Goal: Find specific page/section: Find specific page/section

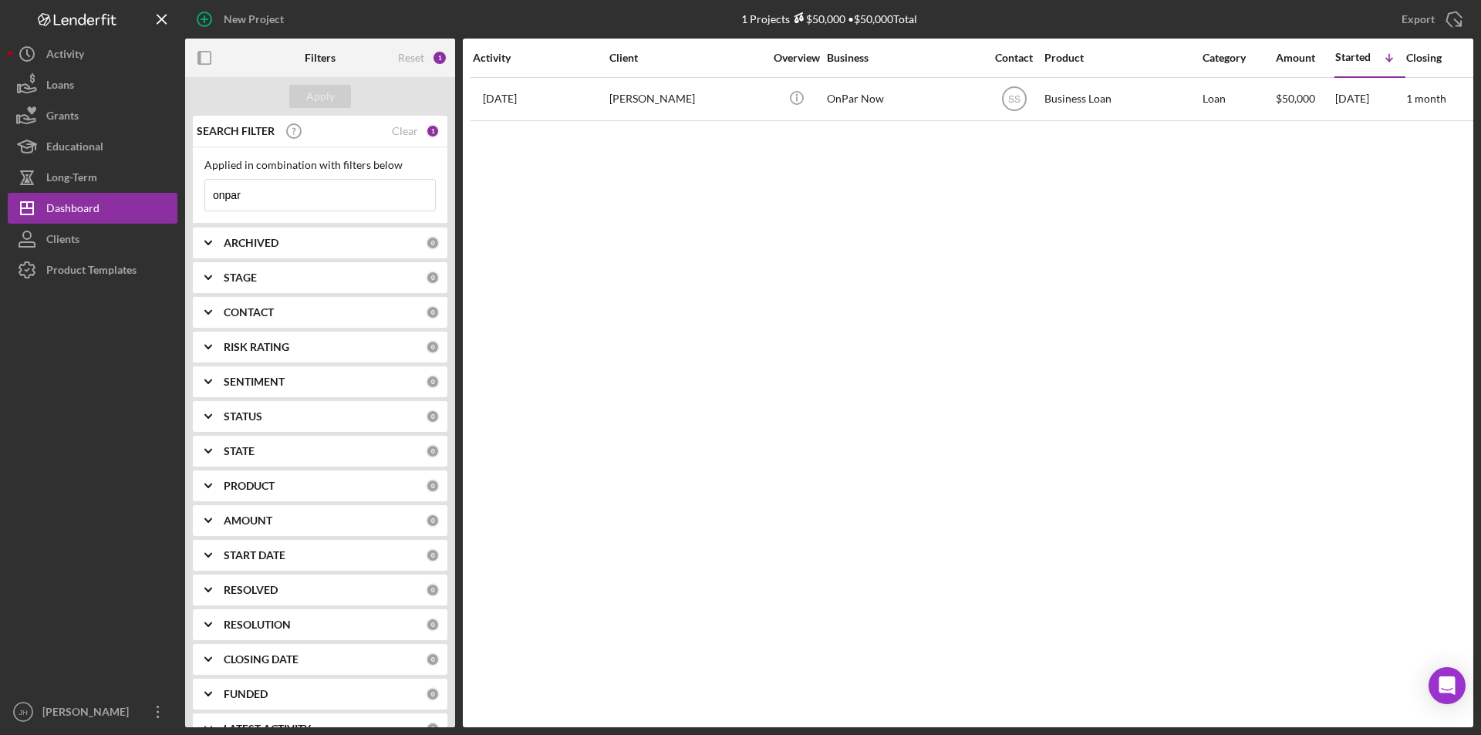
click at [292, 204] on input "onpar" at bounding box center [320, 195] width 230 height 31
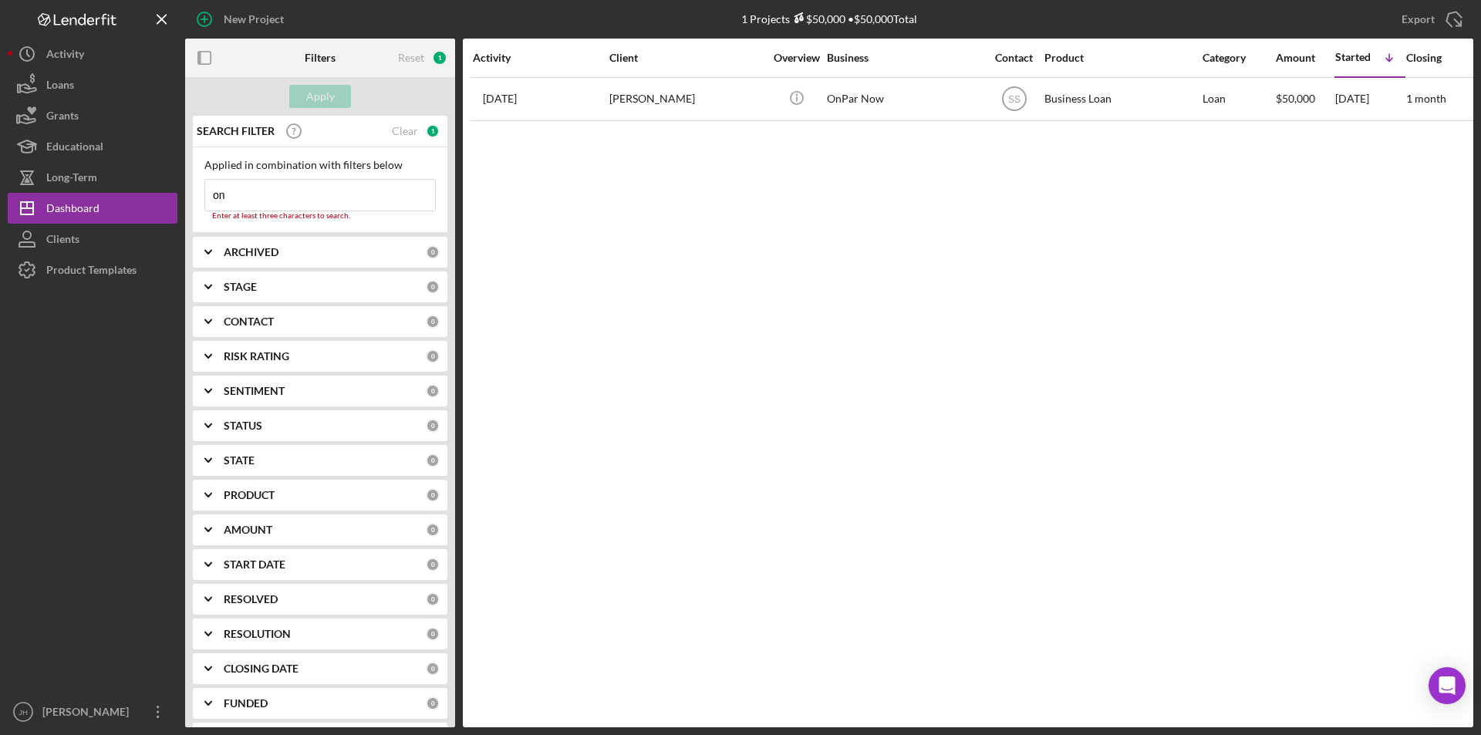
type input "o"
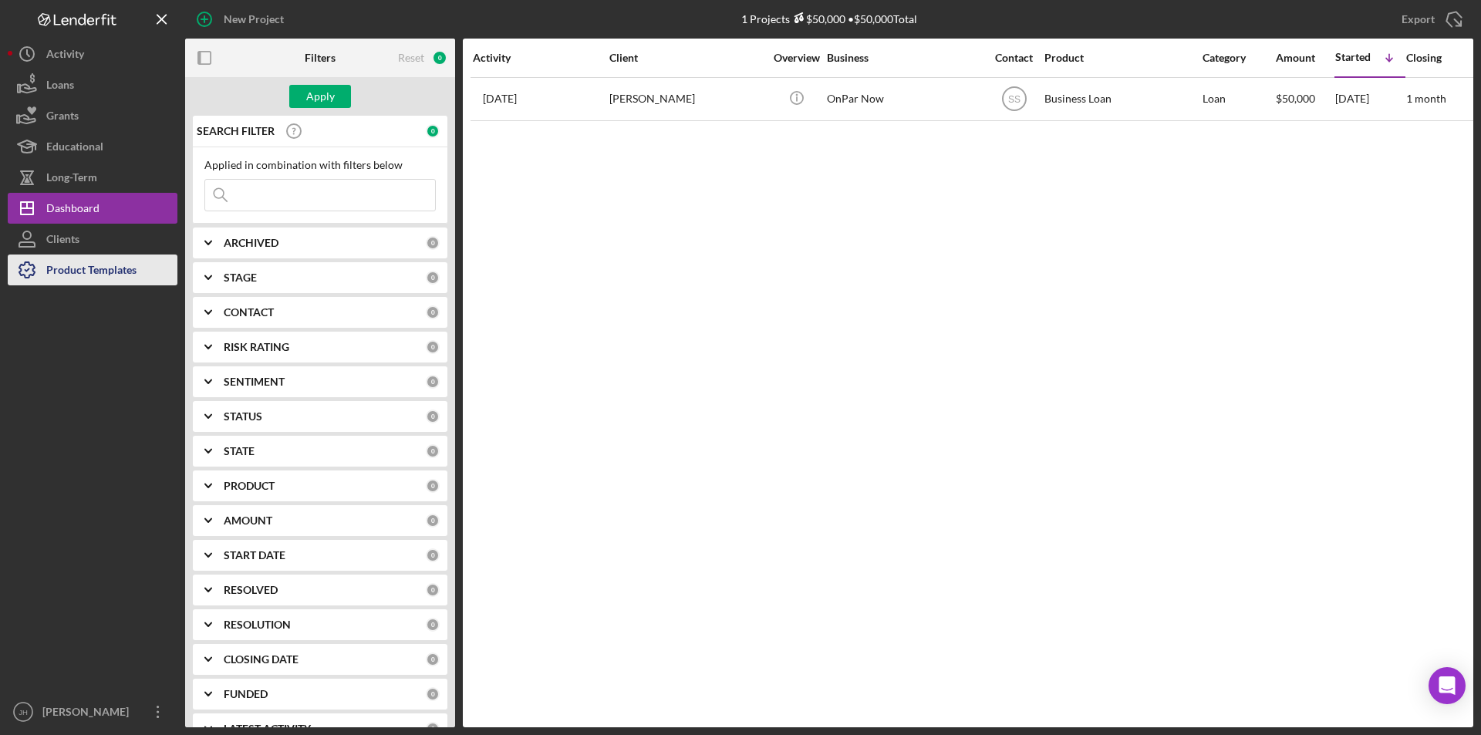
click at [79, 269] on div "Product Templates" at bounding box center [91, 271] width 90 height 35
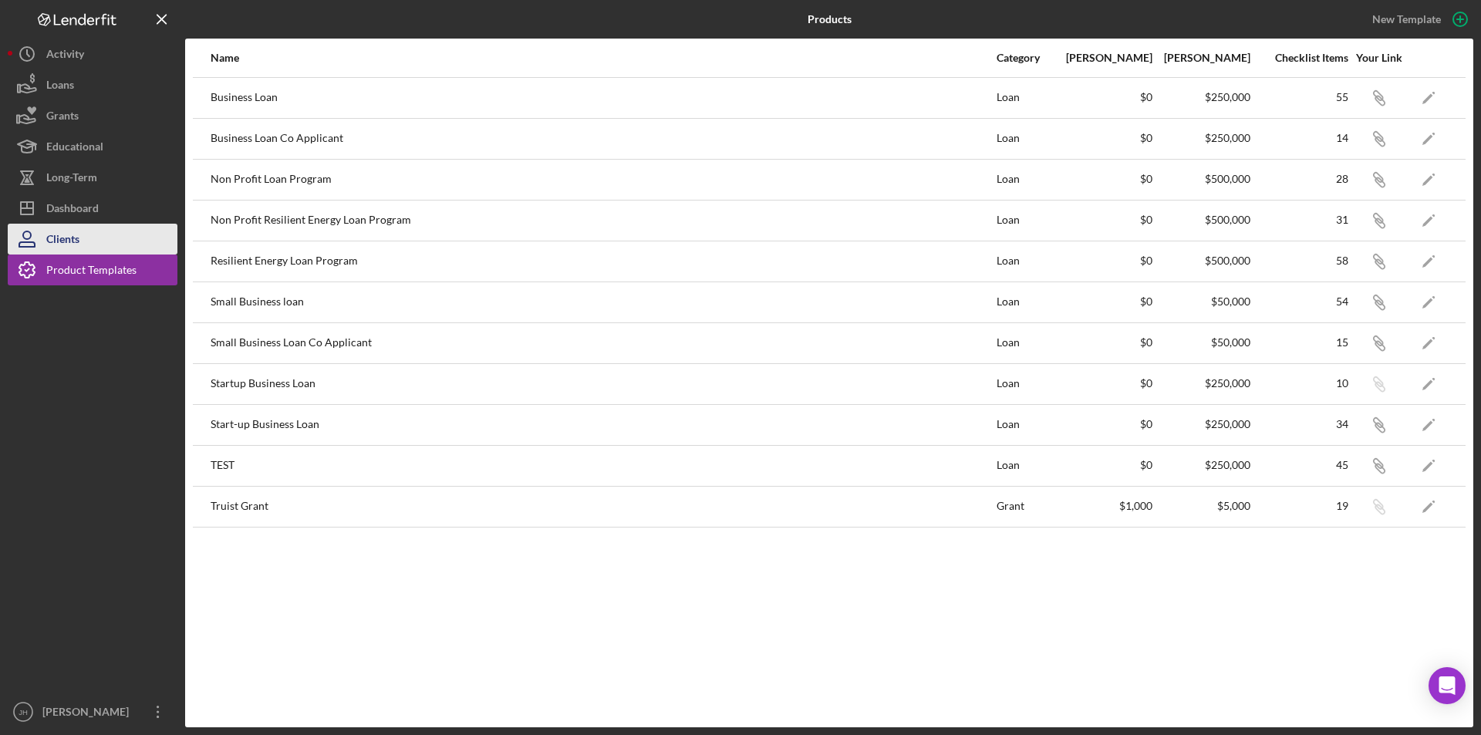
click at [79, 244] on div "Clients" at bounding box center [62, 241] width 33 height 35
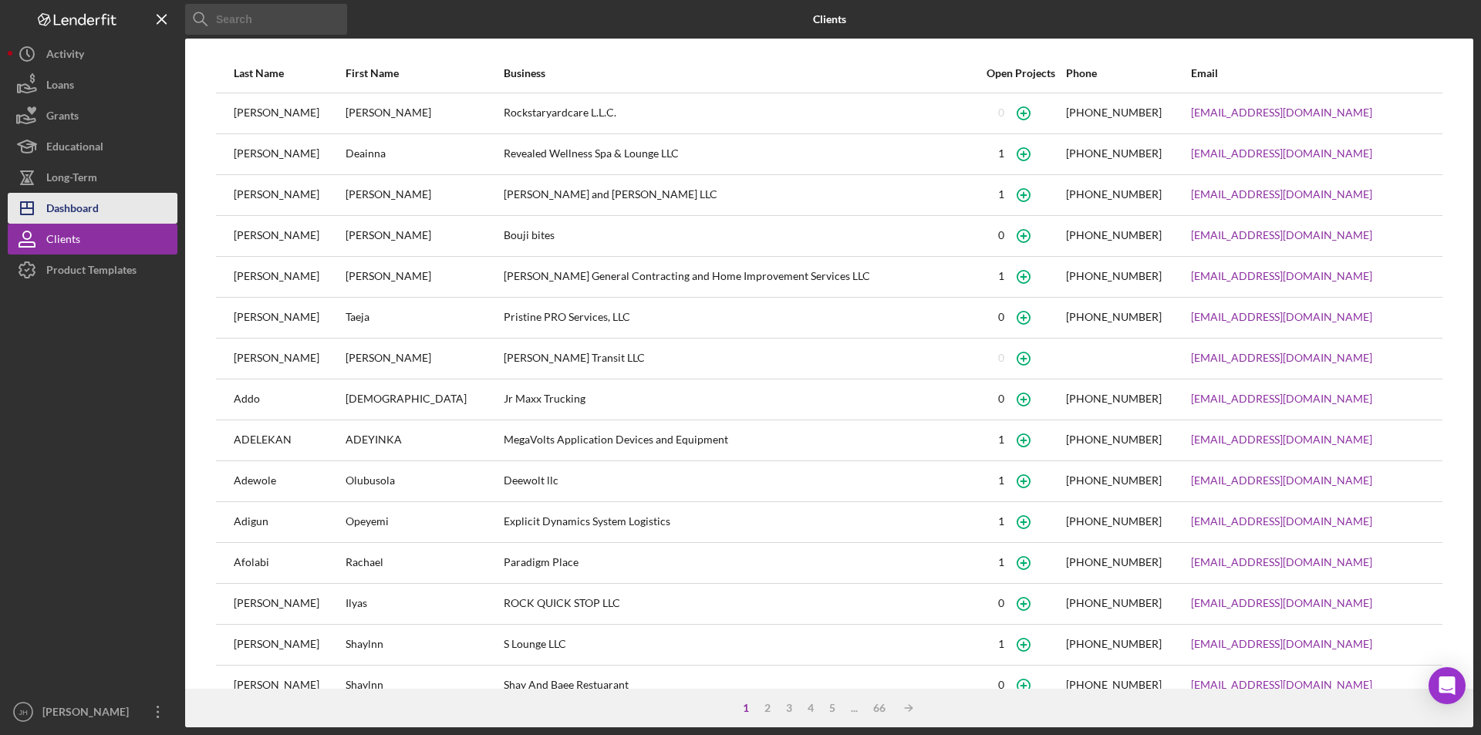
click at [79, 207] on div "Dashboard" at bounding box center [72, 210] width 52 height 35
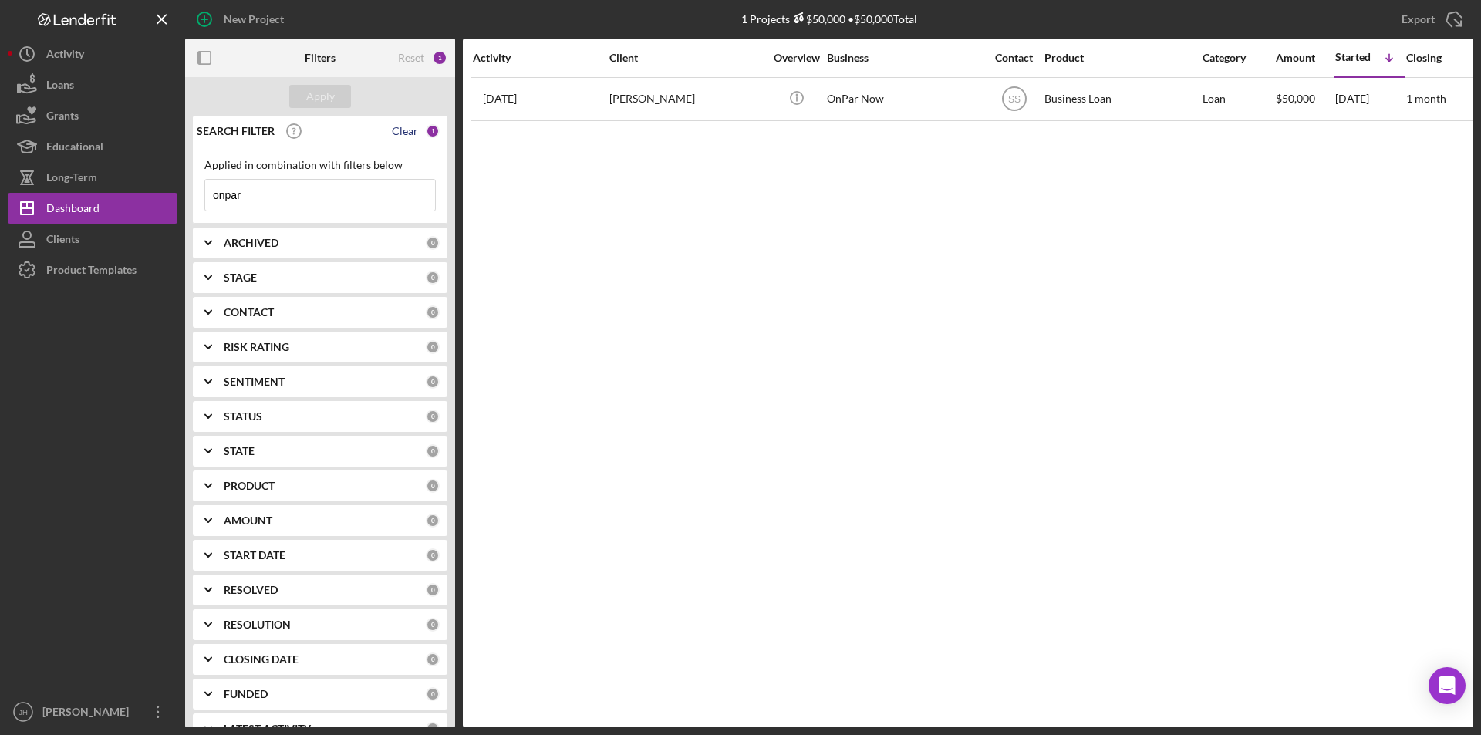
click at [401, 131] on div "Clear" at bounding box center [405, 131] width 26 height 12
click at [315, 98] on div "Apply" at bounding box center [320, 96] width 29 height 23
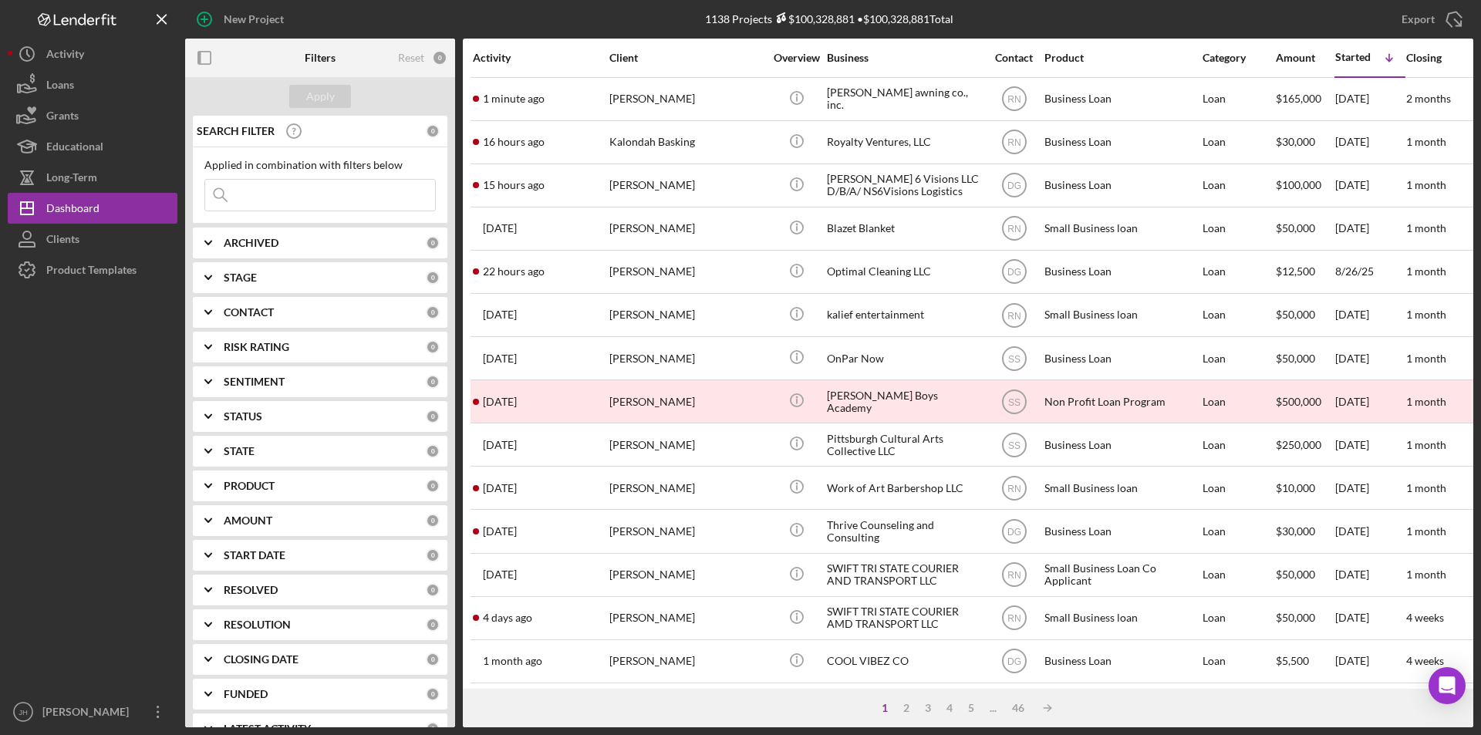
click at [354, 315] on div "CONTACT" at bounding box center [325, 312] width 202 height 12
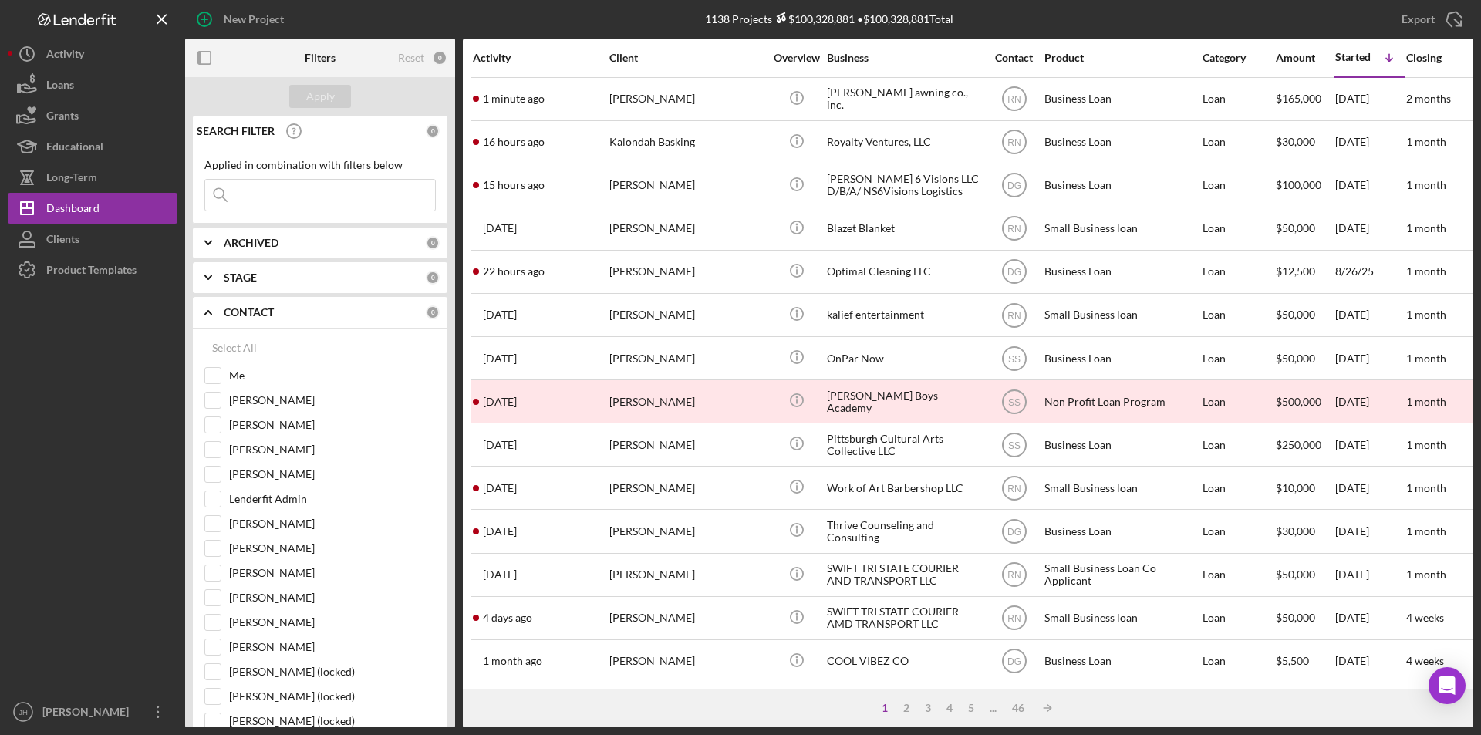
click at [255, 56] on div at bounding box center [230, 58] width 90 height 39
click at [110, 270] on div "Product Templates" at bounding box center [91, 271] width 90 height 35
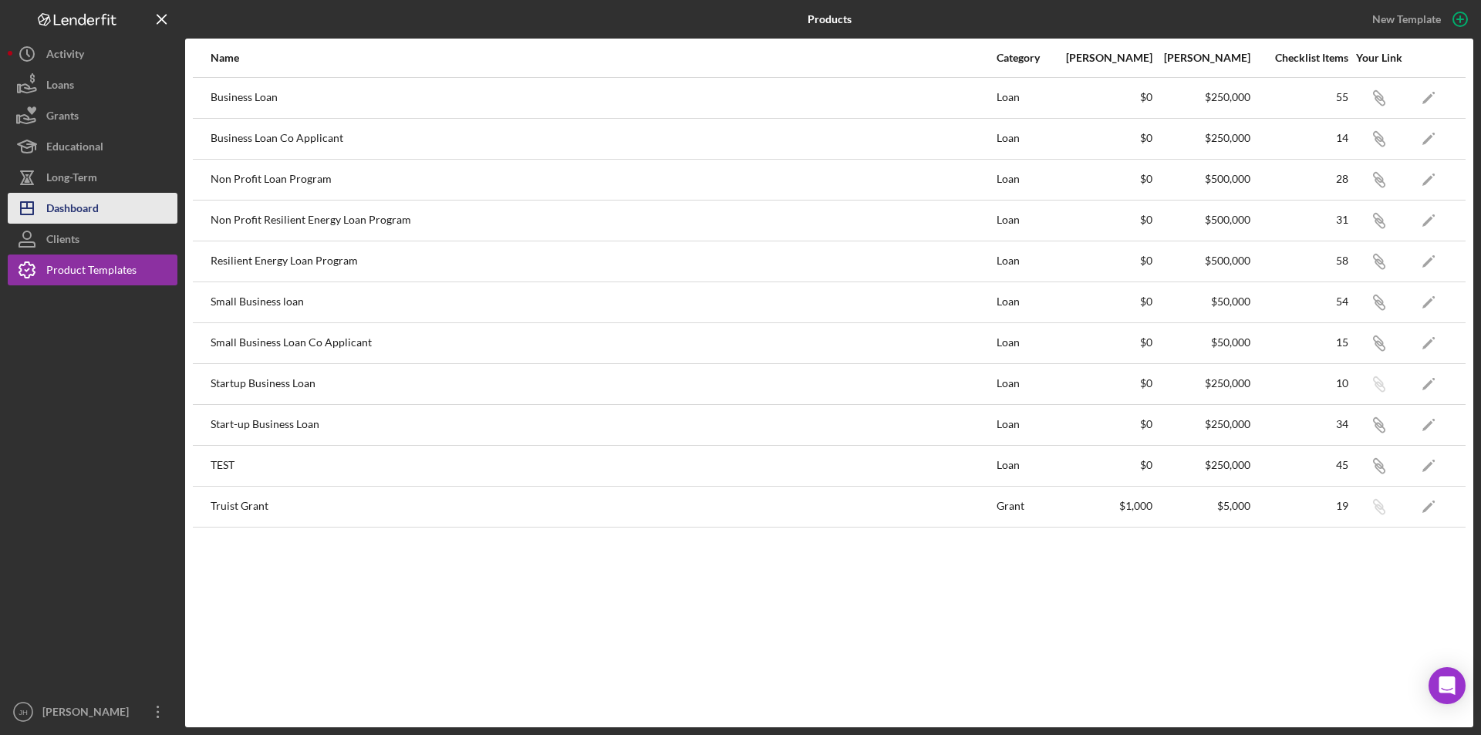
click at [76, 201] on div "Dashboard" at bounding box center [72, 210] width 52 height 35
